Goal: Navigation & Orientation: Find specific page/section

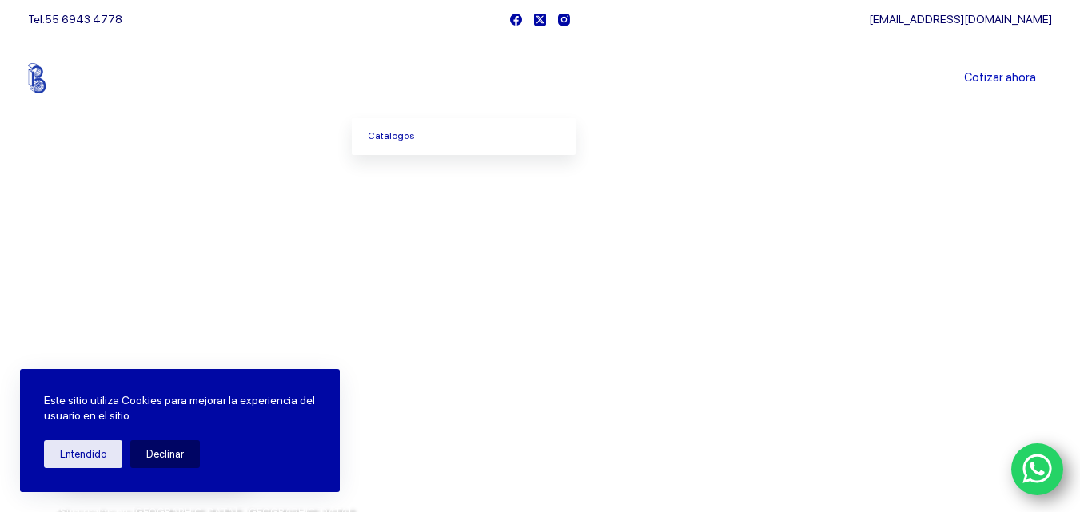
click at [439, 78] on icon "Menu Principal" at bounding box center [436, 79] width 6 height 4
click at [539, 78] on link "Sucursales" at bounding box center [509, 78] width 99 height 0
